Goal: Information Seeking & Learning: Understand process/instructions

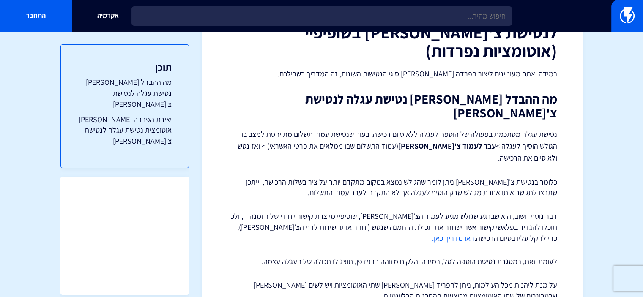
scroll to position [127, 0]
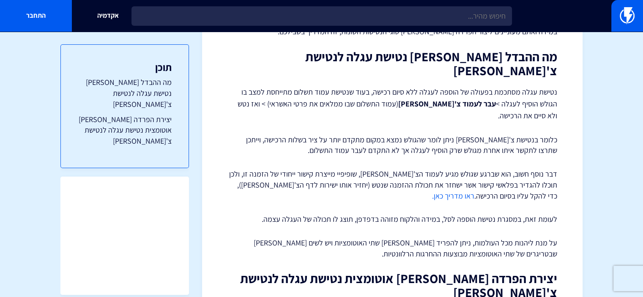
click at [475, 191] on link "ראו מדריך כאן." at bounding box center [453, 196] width 42 height 10
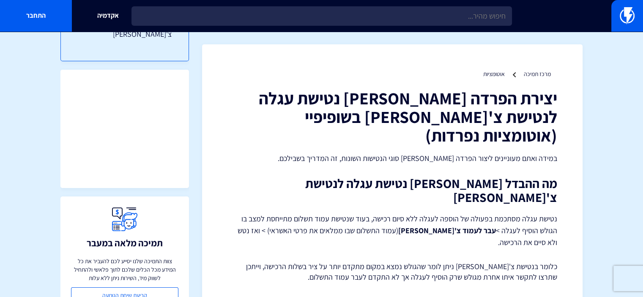
scroll to position [0, 0]
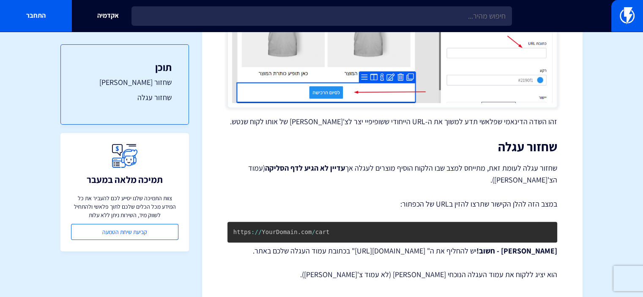
scroll to position [498, 0]
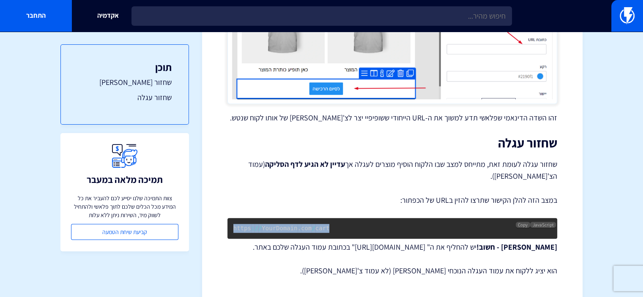
drag, startPoint x: 418, startPoint y: 202, endPoint x: 228, endPoint y: 198, distance: 190.0
click at [228, 218] on pre "https : / / YourDomain . com / cart" at bounding box center [393, 228] width 330 height 21
copy code "https : / / YourDomain . com / cart"
